Goal: Task Accomplishment & Management: Manage account settings

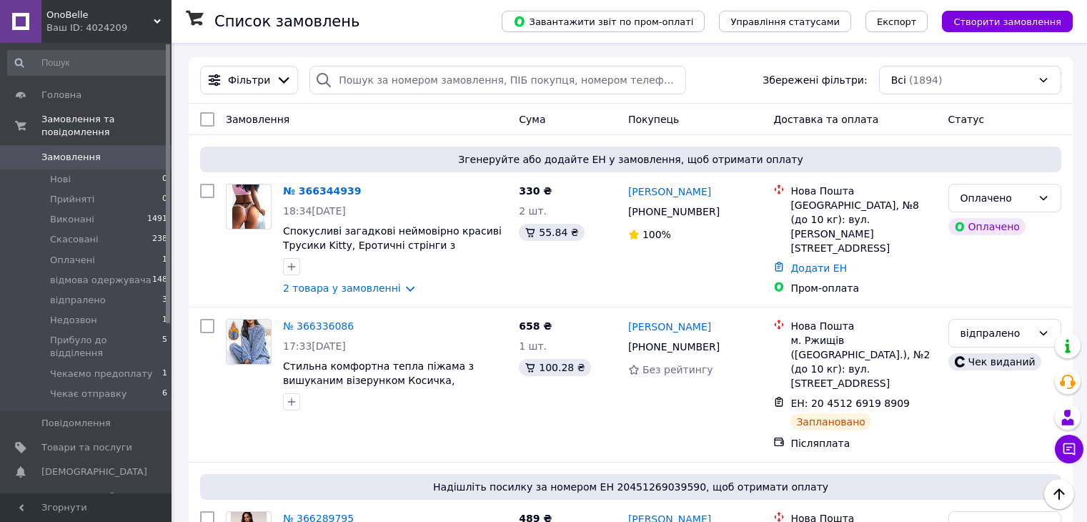
scroll to position [2744, 0]
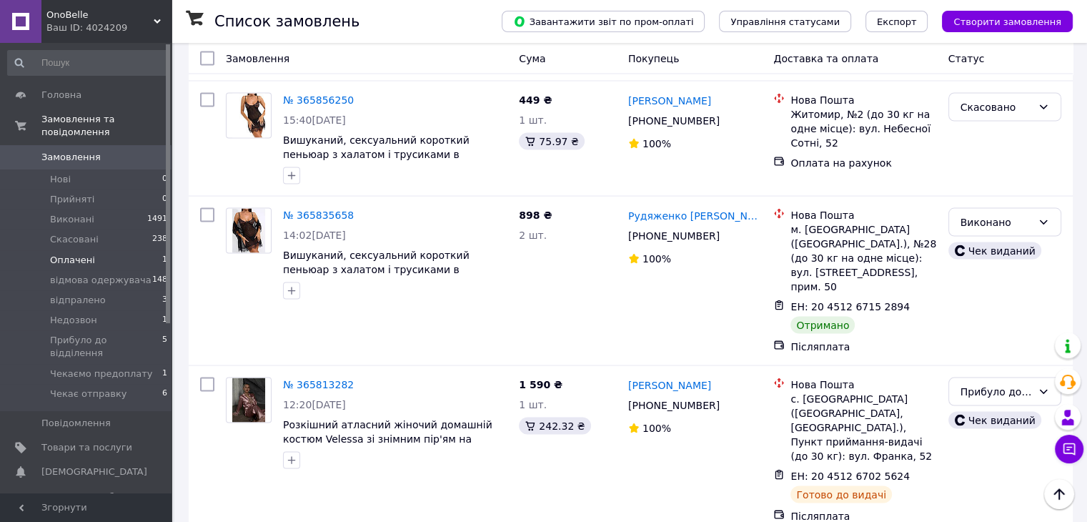
click at [79, 254] on span "Оплачені" at bounding box center [72, 260] width 45 height 13
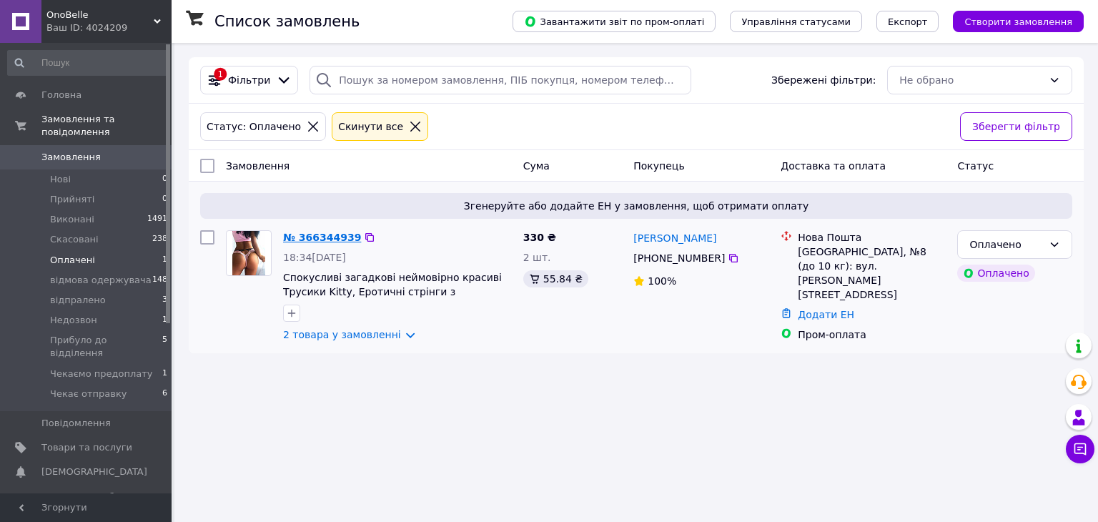
click at [301, 238] on link "№ 366344939" at bounding box center [322, 237] width 78 height 11
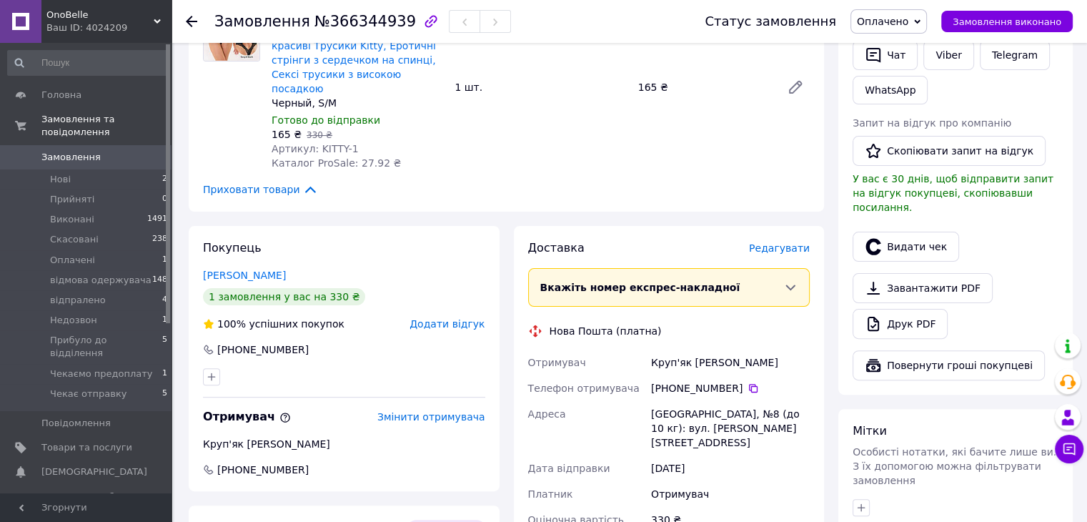
scroll to position [357, 0]
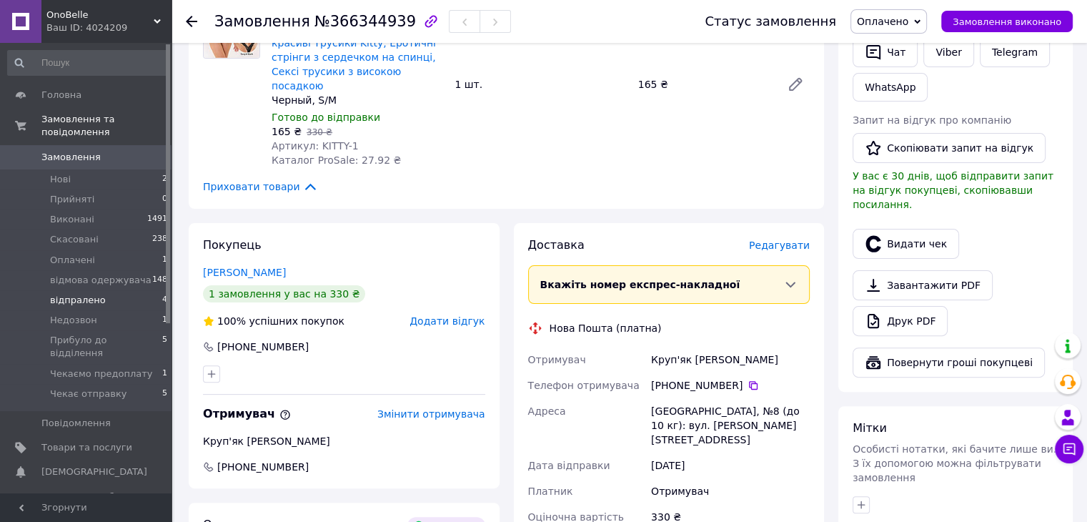
click at [69, 294] on span "відпралено" at bounding box center [78, 300] width 56 height 13
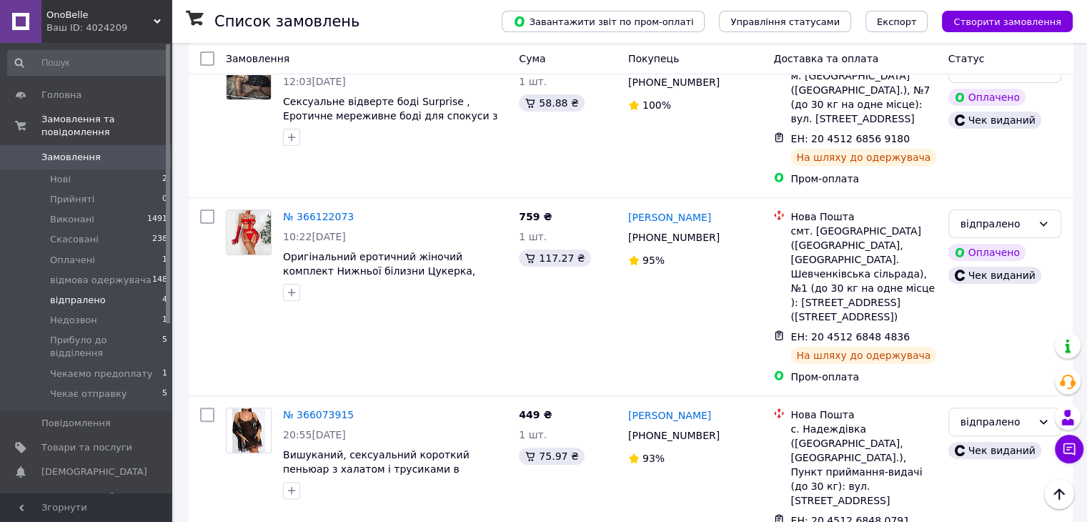
scroll to position [295, 0]
click at [83, 334] on span "Прибуло до відділення" at bounding box center [106, 347] width 112 height 26
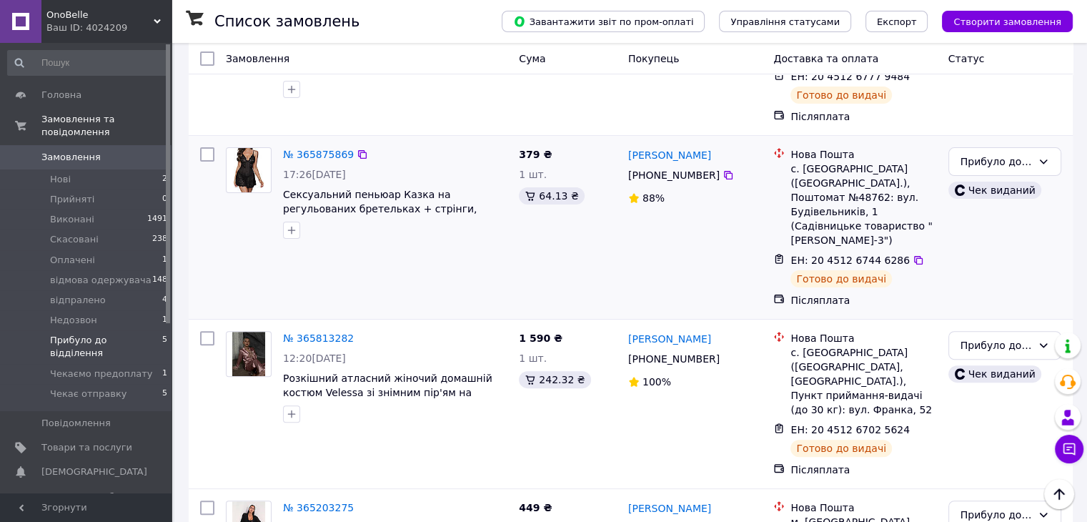
scroll to position [393, 0]
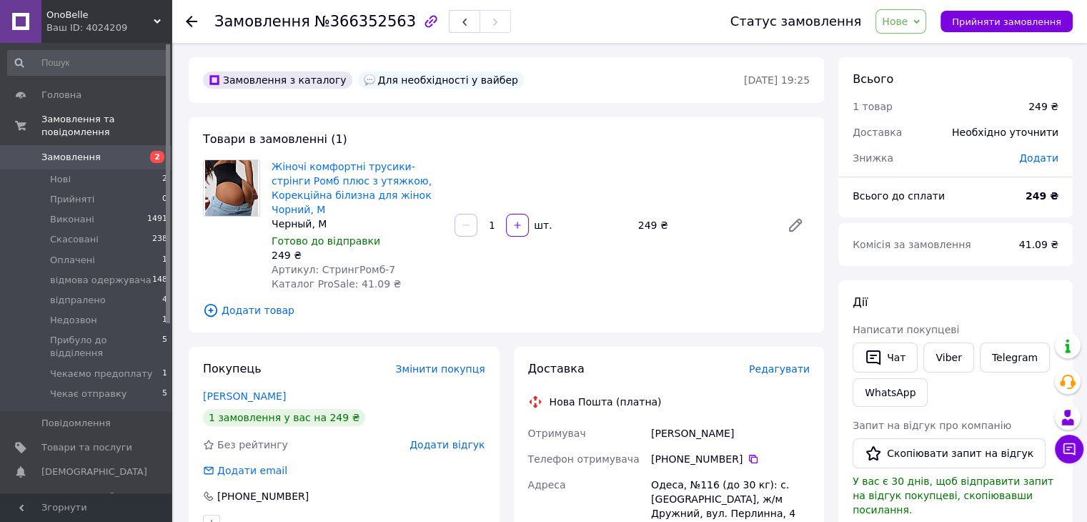
click at [192, 21] on icon at bounding box center [191, 21] width 11 height 11
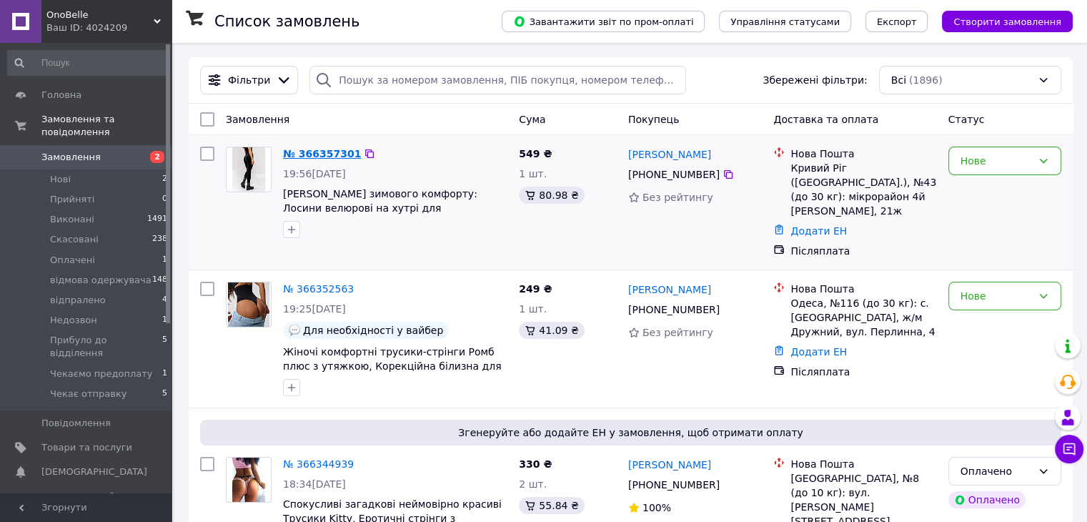
click at [316, 158] on link "№ 366357301" at bounding box center [322, 153] width 78 height 11
